Goal: Task Accomplishment & Management: Complete application form

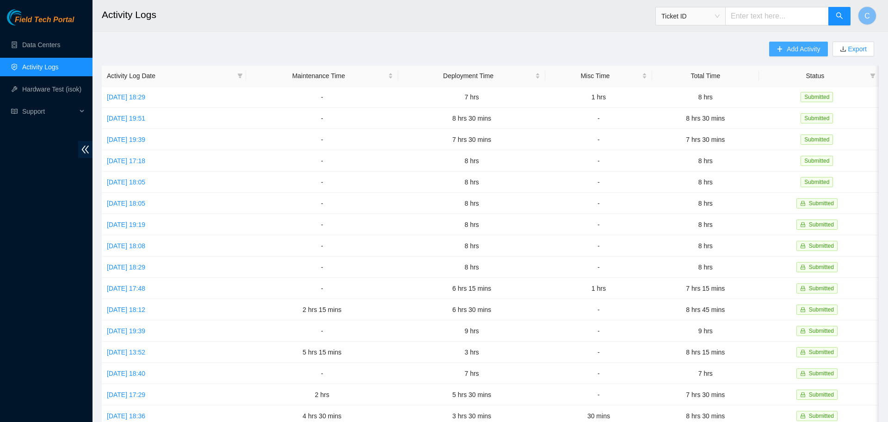
click at [802, 46] on span "Add Activity" at bounding box center [802, 49] width 33 height 10
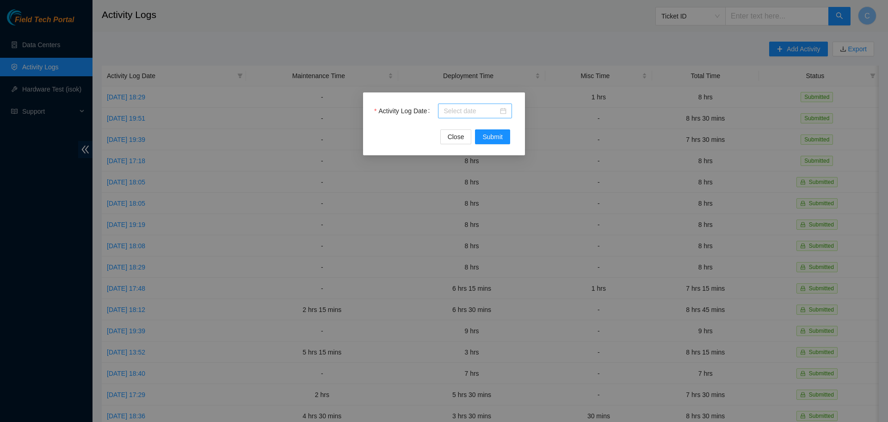
click at [493, 107] on input "Activity Log Date" at bounding box center [470, 111] width 55 height 10
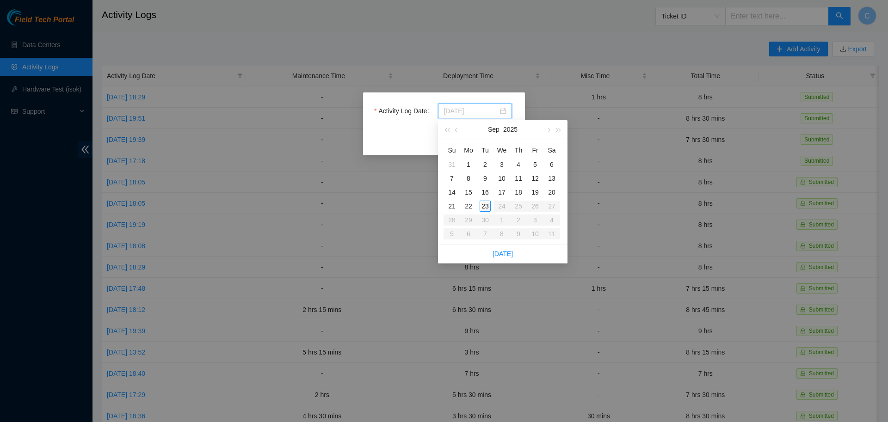
type input "[DATE]"
click at [483, 205] on div "23" at bounding box center [484, 206] width 11 height 11
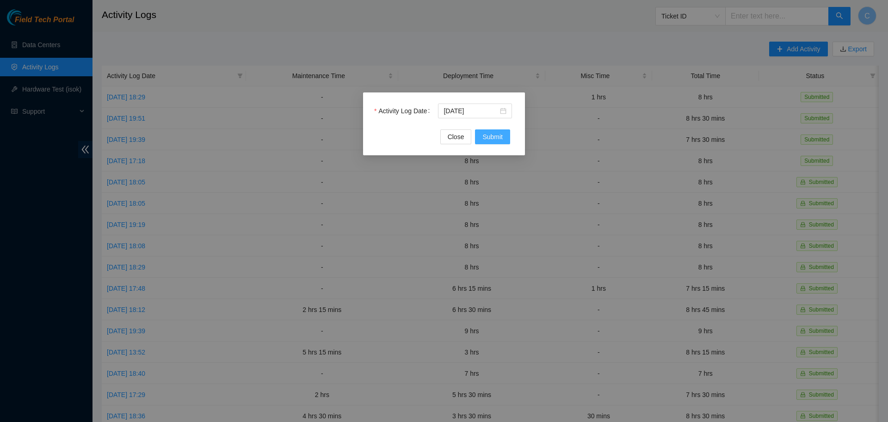
click at [488, 137] on span "Submit" at bounding box center [492, 137] width 20 height 10
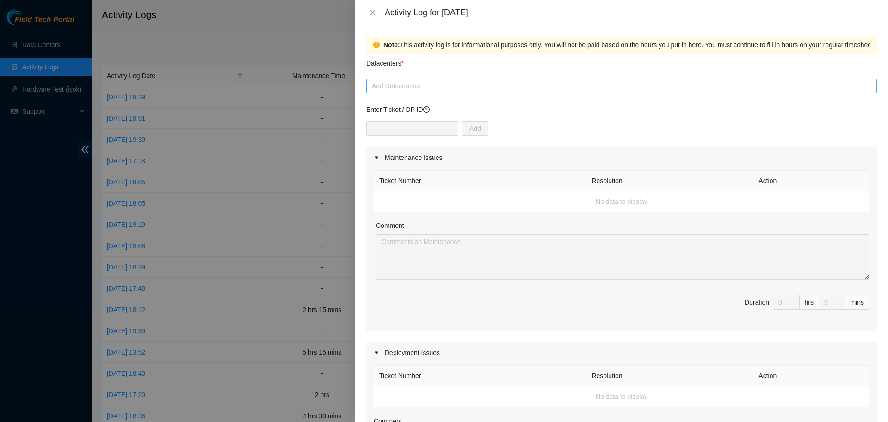
click at [452, 86] on div at bounding box center [621, 85] width 506 height 11
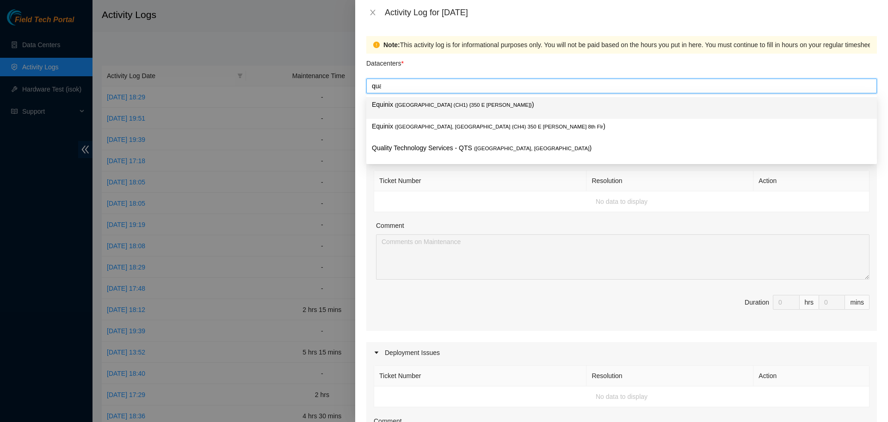
type input "qual"
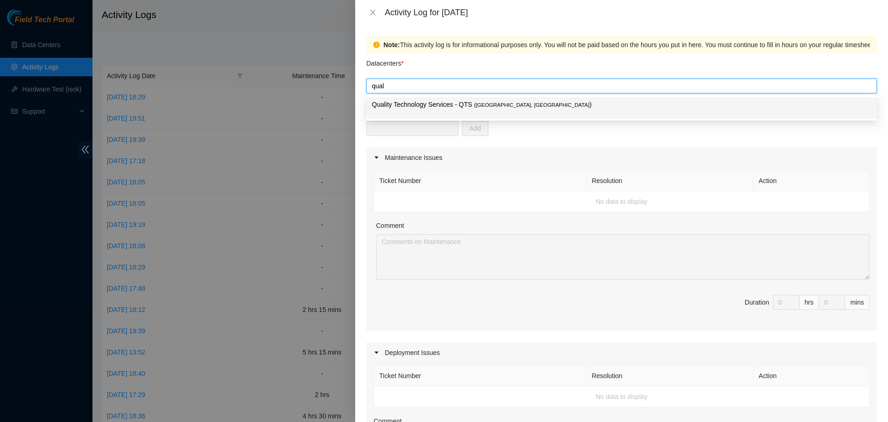
click at [470, 105] on p "Quality Technology Services - QTS ( [GEOGRAPHIC_DATA], [GEOGRAPHIC_DATA] )" at bounding box center [621, 104] width 499 height 11
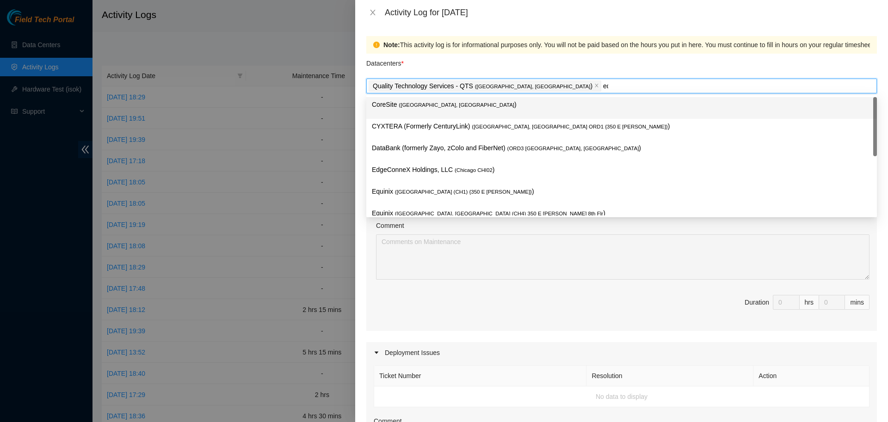
type input "equ"
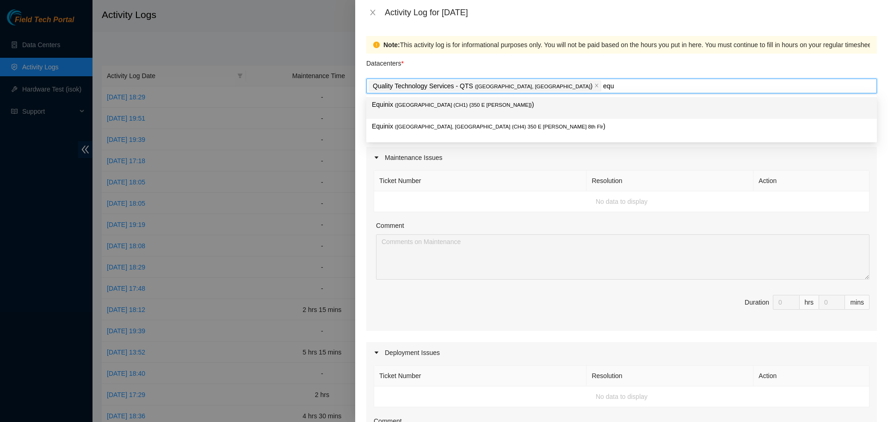
click at [494, 108] on p "Equinix ( Chicago (CH1) {350 E Cermak} )" at bounding box center [621, 104] width 499 height 11
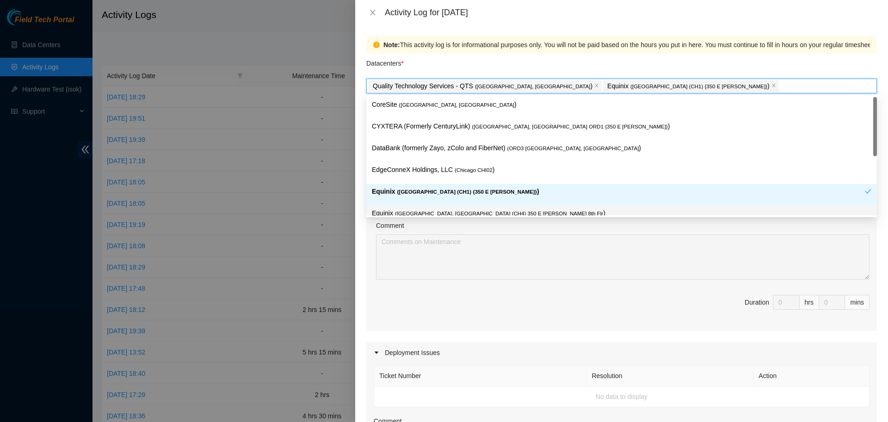
click at [491, 231] on div "Comment" at bounding box center [622, 228] width 493 height 14
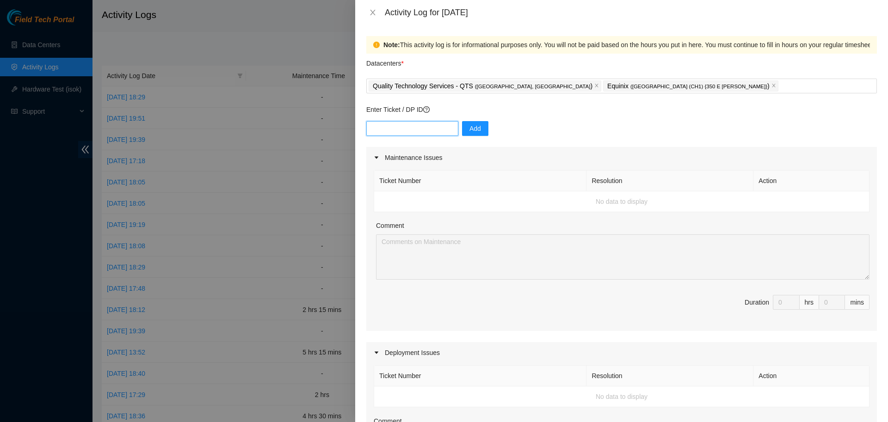
click at [427, 131] on input "text" at bounding box center [412, 128] width 92 height 15
type input "DP78353"
click at [440, 126] on input "text" at bounding box center [412, 128] width 92 height 15
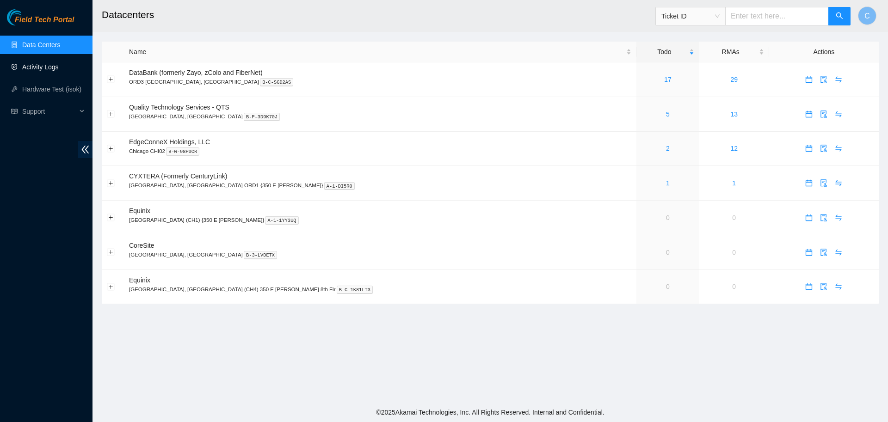
click at [44, 68] on link "Activity Logs" at bounding box center [40, 66] width 37 height 7
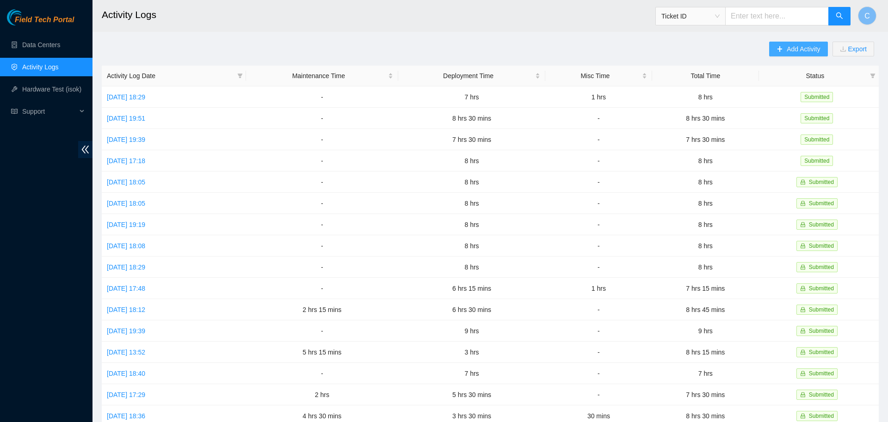
click at [804, 53] on span "Add Activity" at bounding box center [802, 49] width 33 height 10
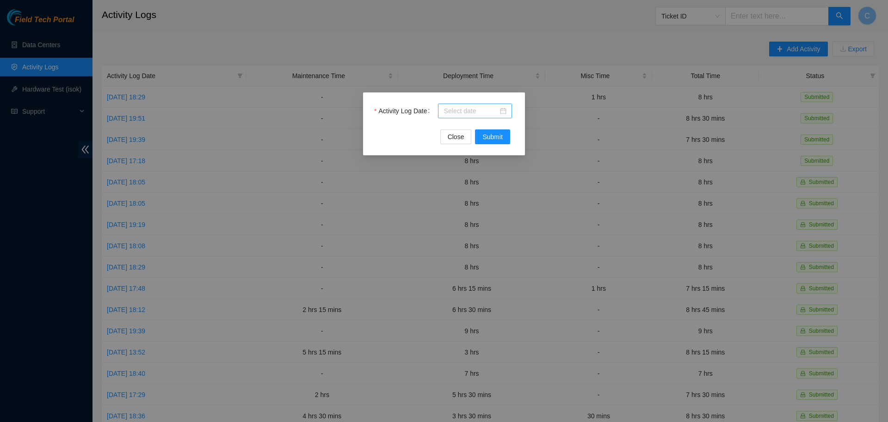
click at [496, 107] on input "Activity Log Date" at bounding box center [470, 111] width 55 height 10
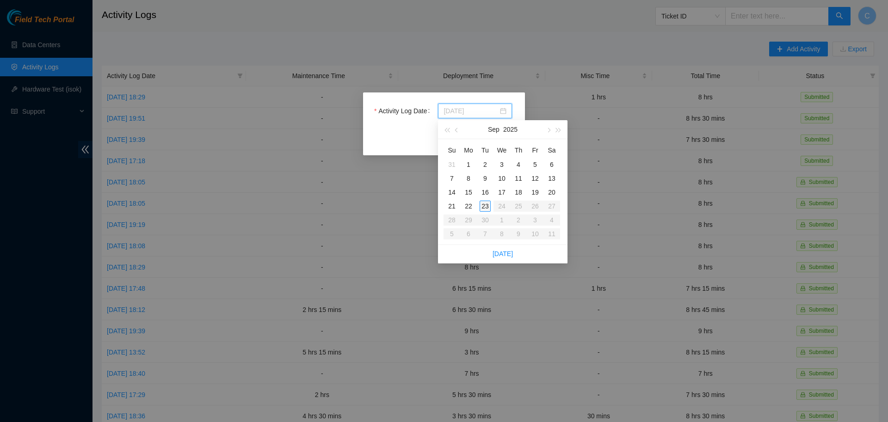
type input "[DATE]"
click at [485, 206] on div "23" at bounding box center [484, 206] width 11 height 11
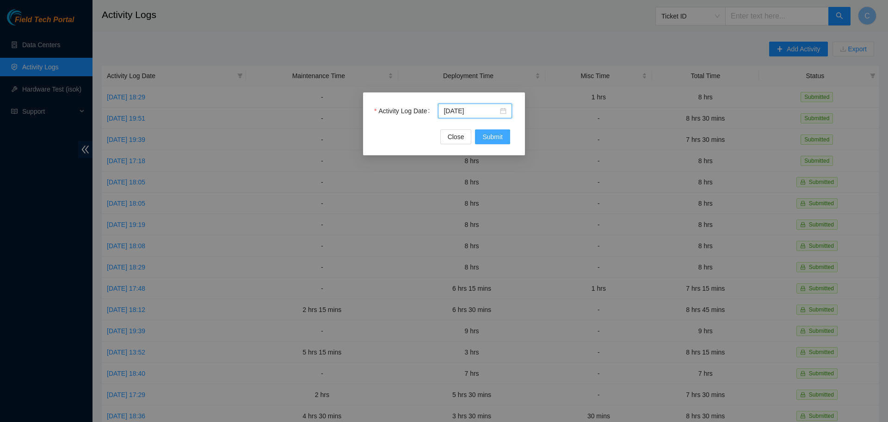
click at [496, 141] on span "Submit" at bounding box center [492, 137] width 20 height 10
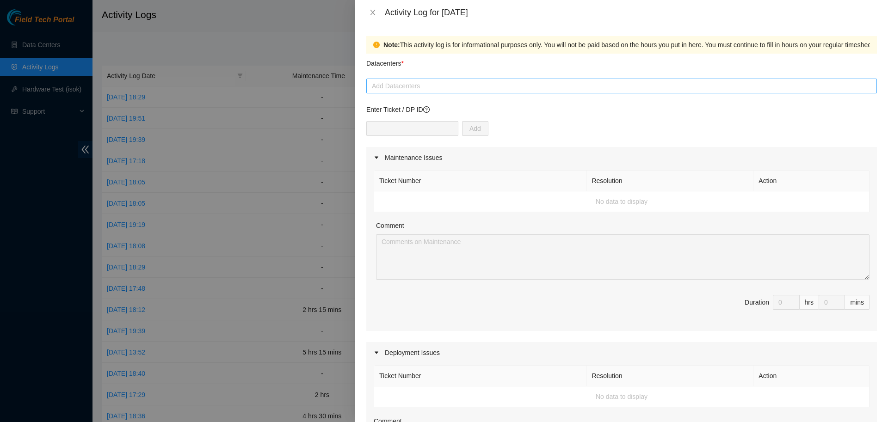
click at [448, 87] on div at bounding box center [621, 85] width 506 height 11
click at [417, 86] on div at bounding box center [621, 85] width 506 height 11
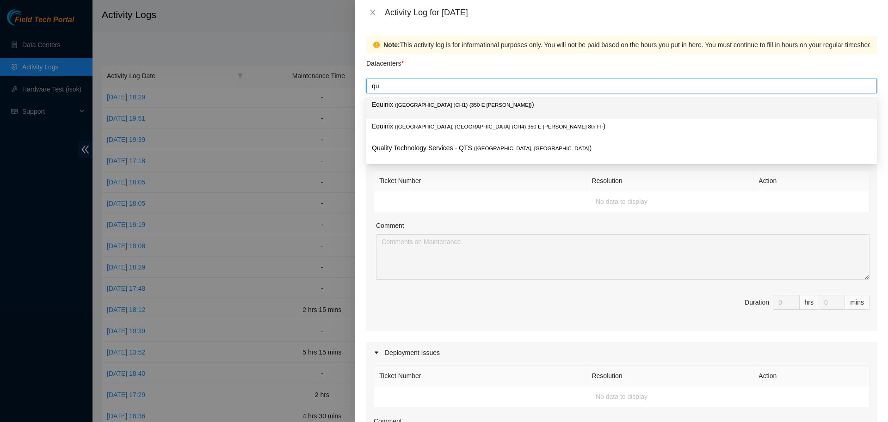
type input "qua"
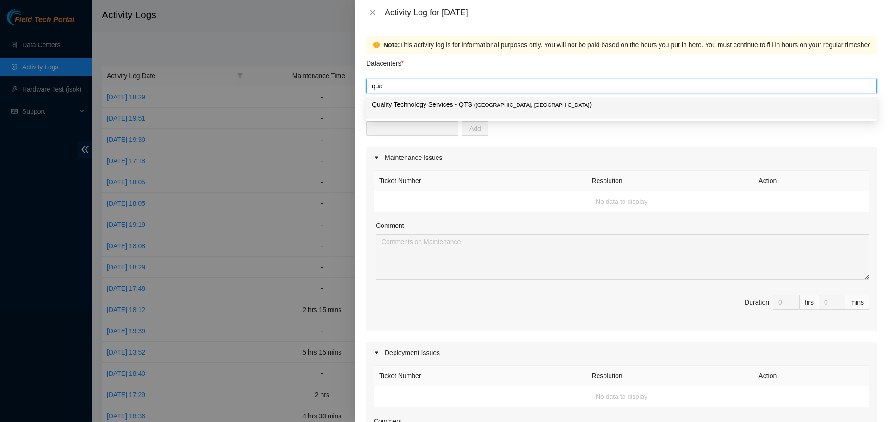
click at [430, 104] on p "Quality Technology Services - QTS ( [GEOGRAPHIC_DATA], [GEOGRAPHIC_DATA] )" at bounding box center [621, 104] width 499 height 11
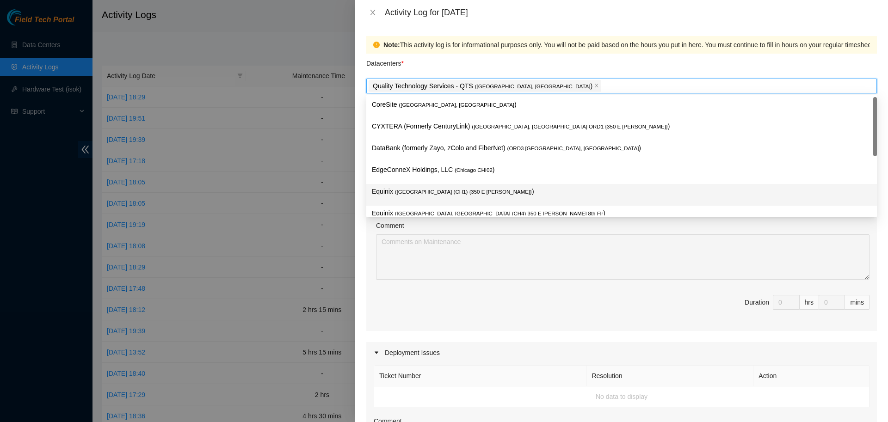
click at [429, 193] on span "( [GEOGRAPHIC_DATA] (CH1) {350 E [PERSON_NAME]}" at bounding box center [463, 192] width 137 height 6
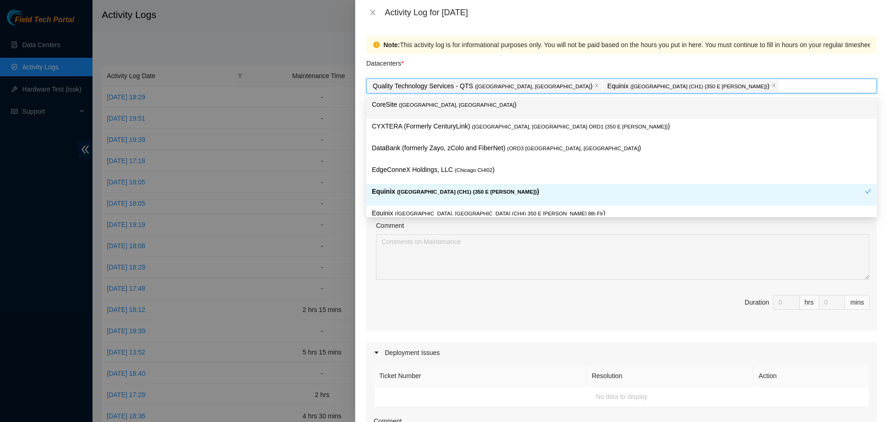
click at [556, 59] on div "Datacenters *" at bounding box center [621, 66] width 510 height 25
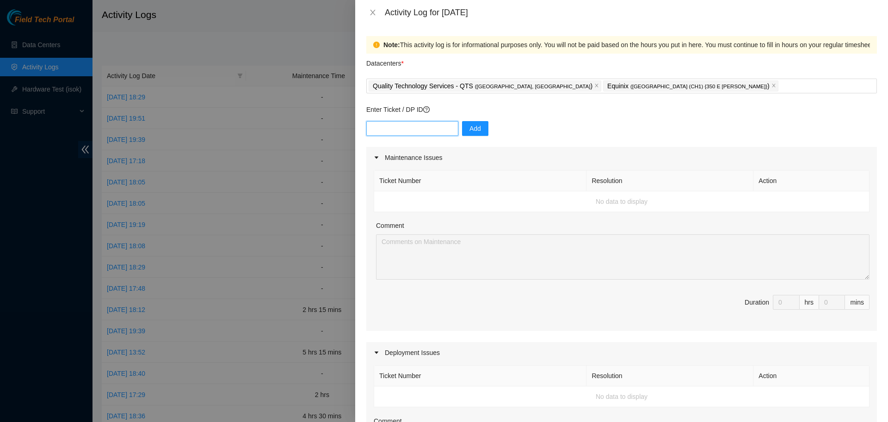
click at [425, 123] on input "text" at bounding box center [412, 128] width 92 height 15
type input "DP79611"
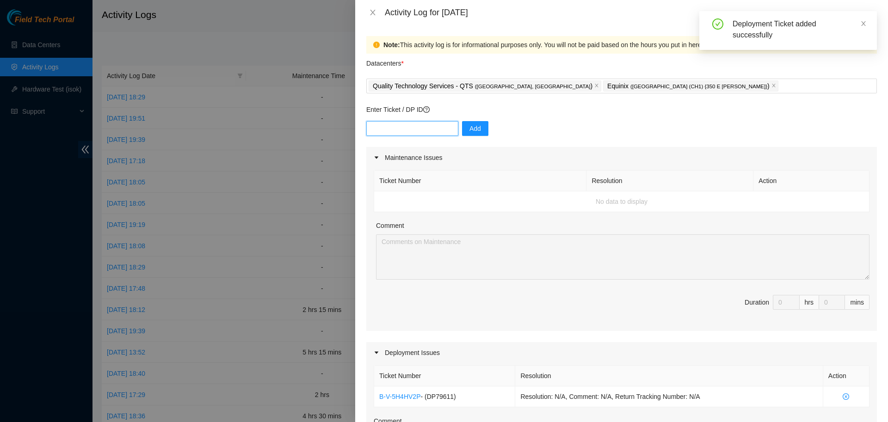
click at [435, 129] on input "text" at bounding box center [412, 128] width 92 height 15
type input "DP78353"
click at [405, 130] on input "text" at bounding box center [412, 128] width 92 height 15
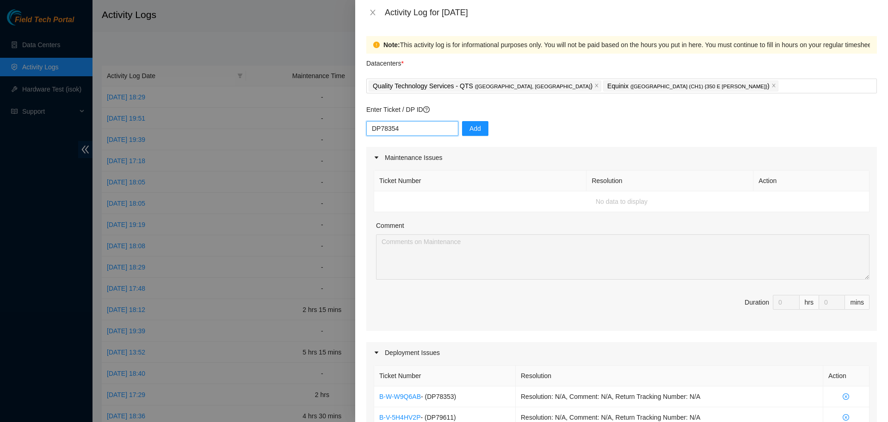
type input "DP78354"
click at [410, 131] on input "text" at bounding box center [412, 128] width 92 height 15
type input "DP76036"
click at [473, 130] on span "Add" at bounding box center [475, 128] width 12 height 10
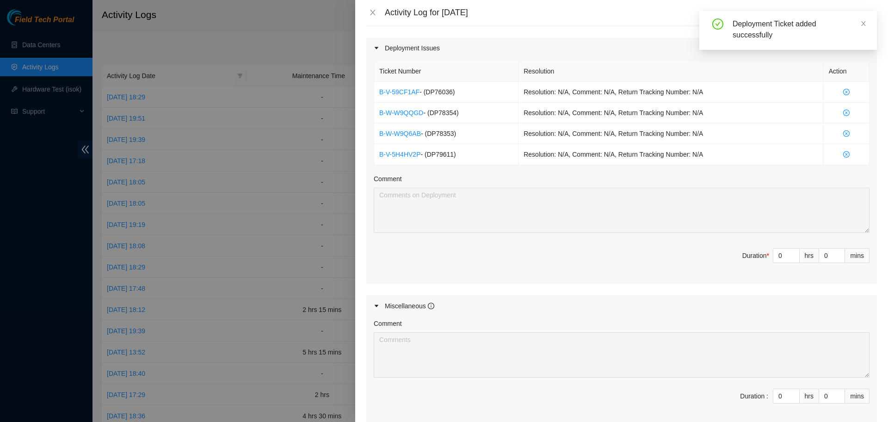
scroll to position [305, 0]
drag, startPoint x: 786, startPoint y: 254, endPoint x: 760, endPoint y: 252, distance: 26.5
click at [773, 252] on input "0" at bounding box center [786, 255] width 26 height 14
type input "8"
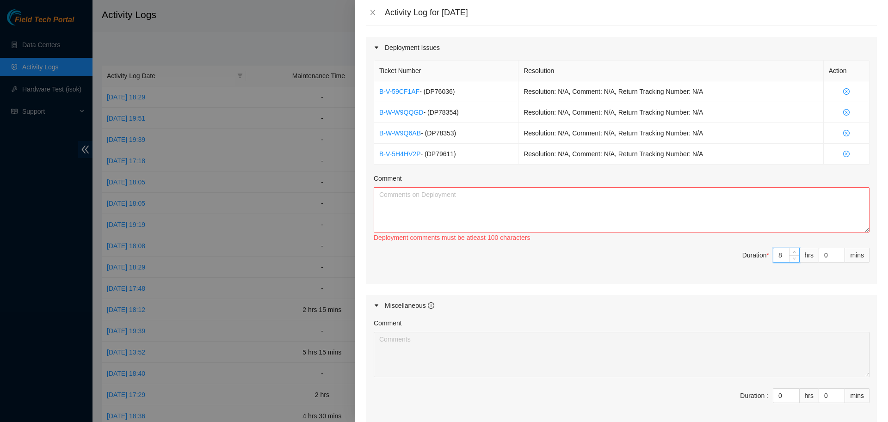
type input "8"
click at [689, 202] on textarea "Comment" at bounding box center [622, 209] width 496 height 45
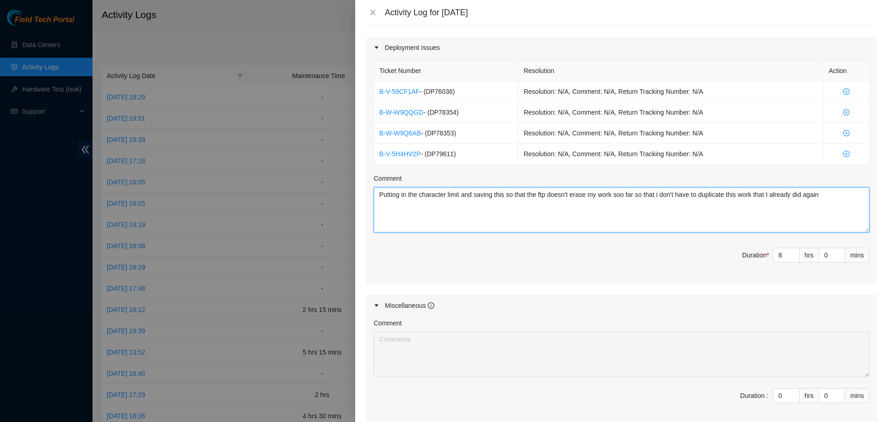
scroll to position [408, 0]
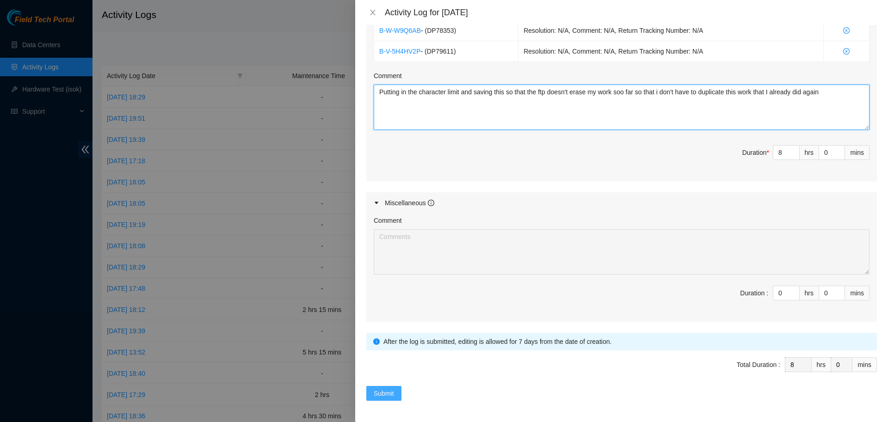
type textarea "Putting in the character limit and saving this so that the ftp doesn't erase my…"
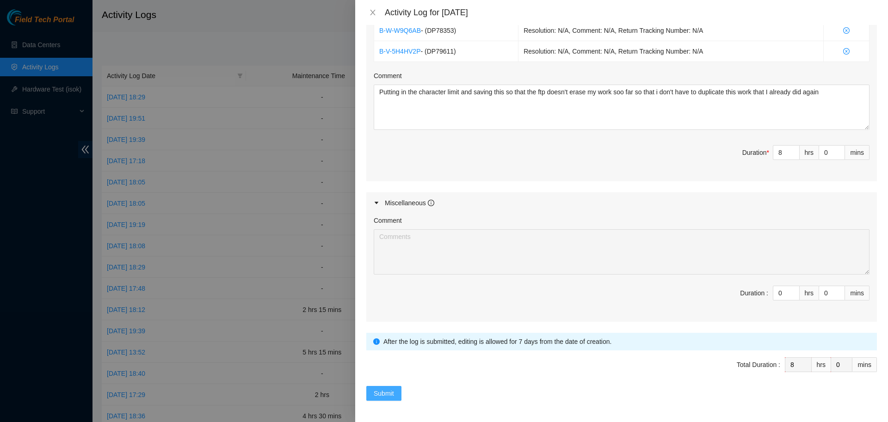
click at [381, 391] on span "Submit" at bounding box center [384, 393] width 20 height 10
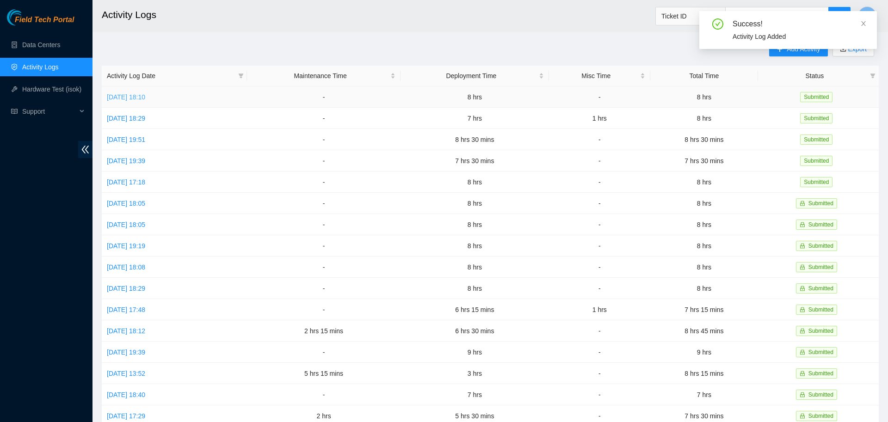
click at [145, 96] on link "[DATE] 18:10" at bounding box center [126, 96] width 38 height 7
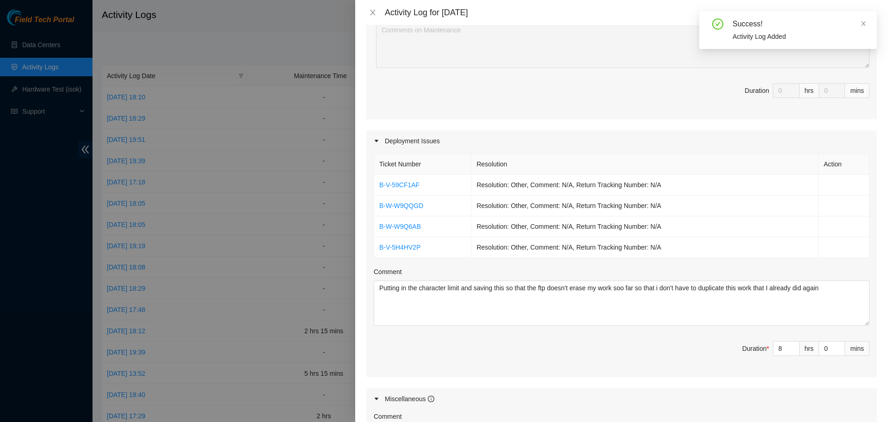
scroll to position [268, 0]
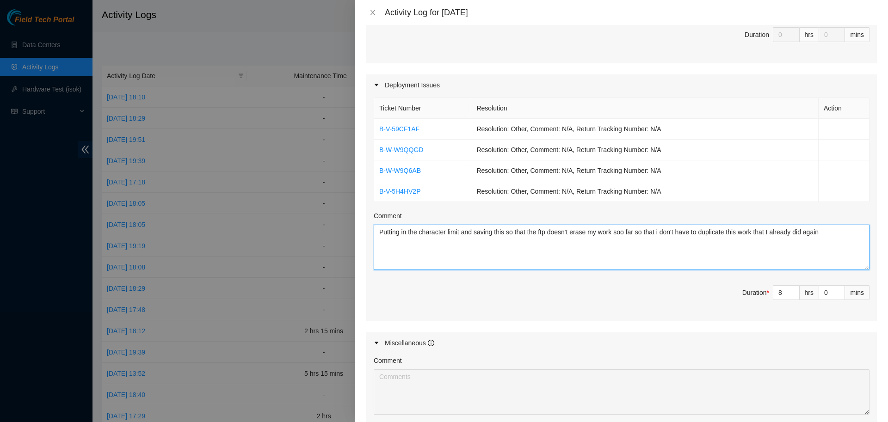
drag, startPoint x: 379, startPoint y: 233, endPoint x: 887, endPoint y: 346, distance: 520.6
click at [869, 270] on textarea "Putting in the character limit and saving this so that the ftp doesn't erase my…" at bounding box center [622, 247] width 496 height 45
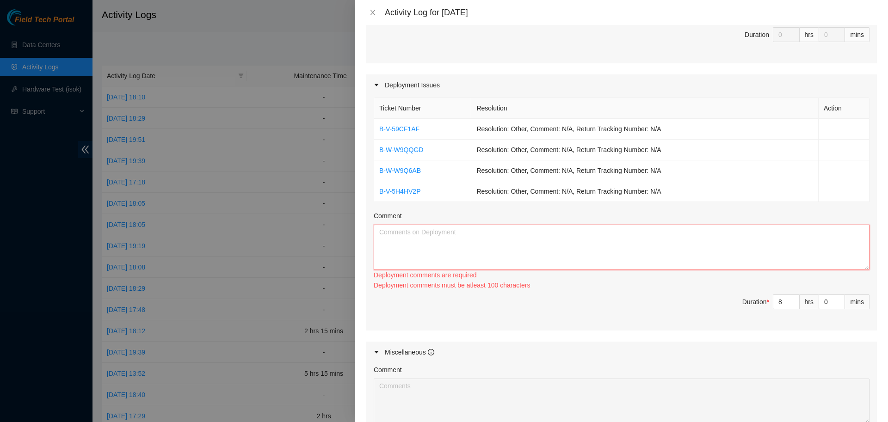
click at [409, 232] on textarea "Comment" at bounding box center [622, 247] width 496 height 45
type textarea "U"
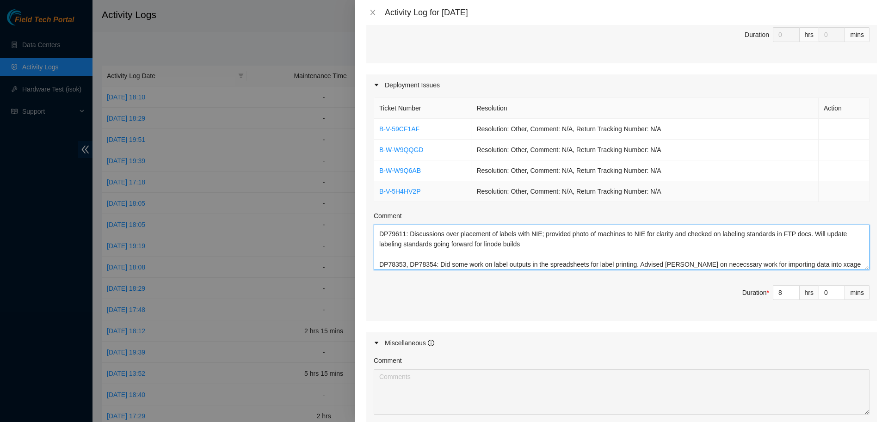
scroll to position [28, 0]
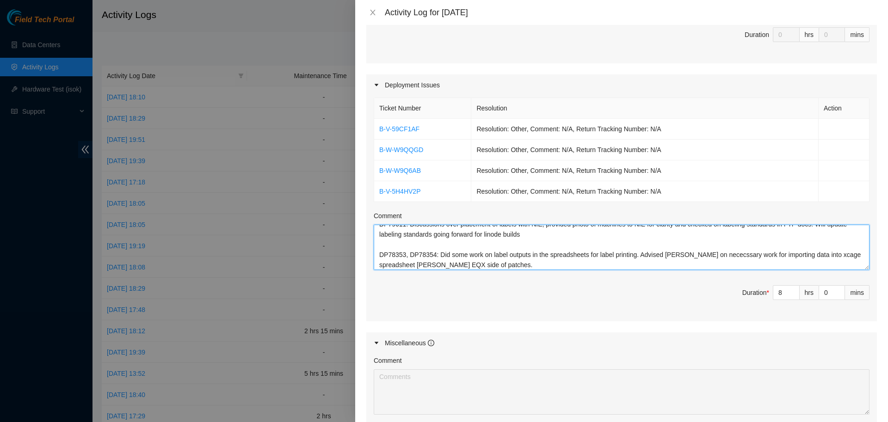
click at [383, 264] on textarea "DP76036: Unpacked pallet of supplies including optics, patch panels and routers…" at bounding box center [622, 247] width 496 height 45
click at [502, 258] on textarea "DP76036: Unpacked pallet of supplies including optics, patch panels and routers…" at bounding box center [622, 247] width 496 height 45
click at [491, 261] on textarea "DP76036: Unpacked pallet of supplies including optics, patch panels and routers…" at bounding box center [622, 247] width 496 height 45
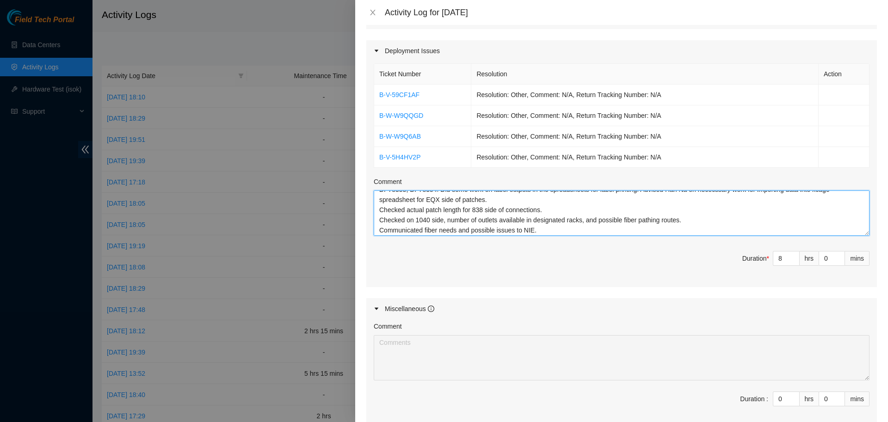
scroll to position [408, 0]
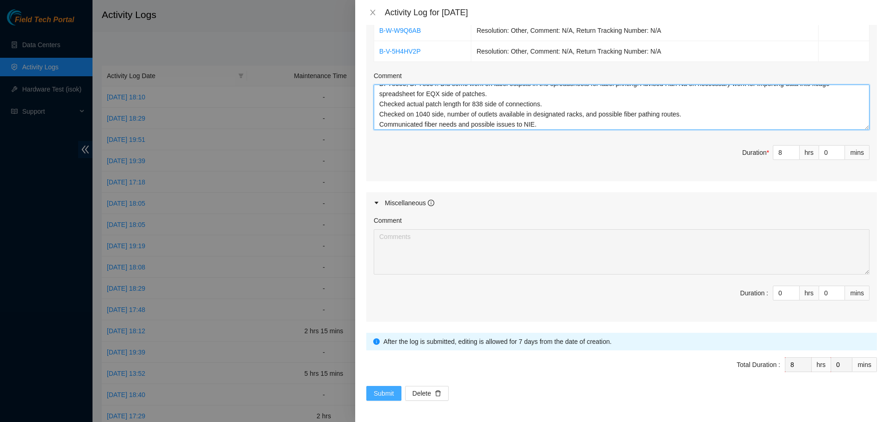
type textarea "DP76036: Unpacked pallet of supplies including optics, patch panels and routers…"
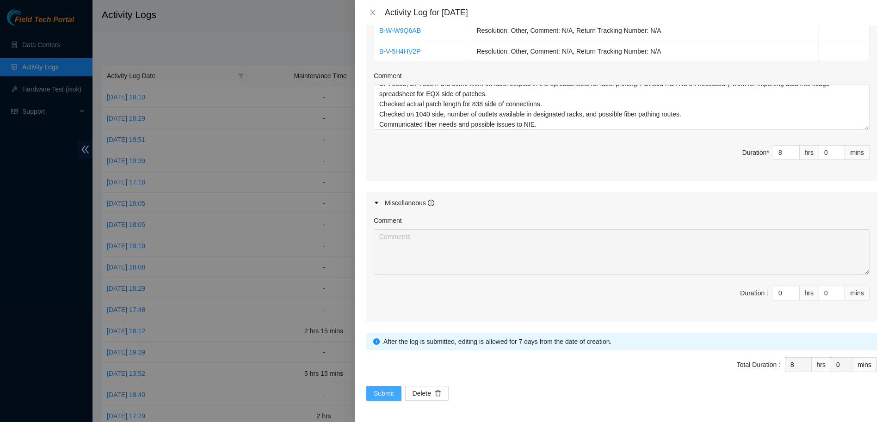
click at [387, 389] on span "Submit" at bounding box center [384, 393] width 20 height 10
